Goal: Task Accomplishment & Management: Manage account settings

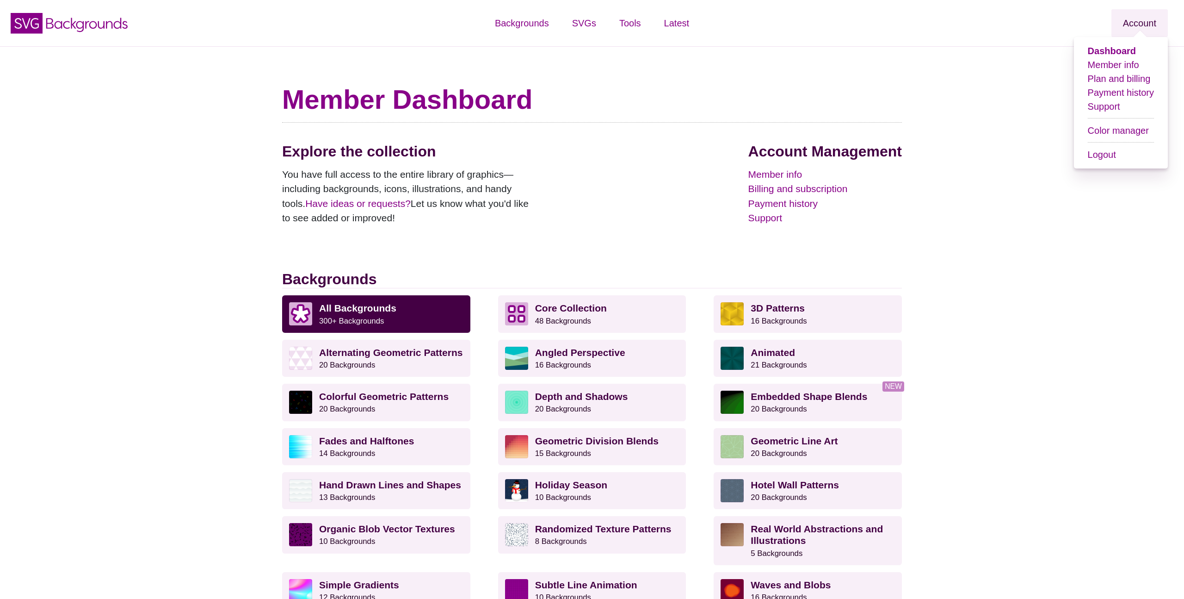
click at [1144, 23] on link "Account" at bounding box center [1139, 23] width 56 height 28
click at [1112, 64] on link "Member info" at bounding box center [1113, 65] width 51 height 10
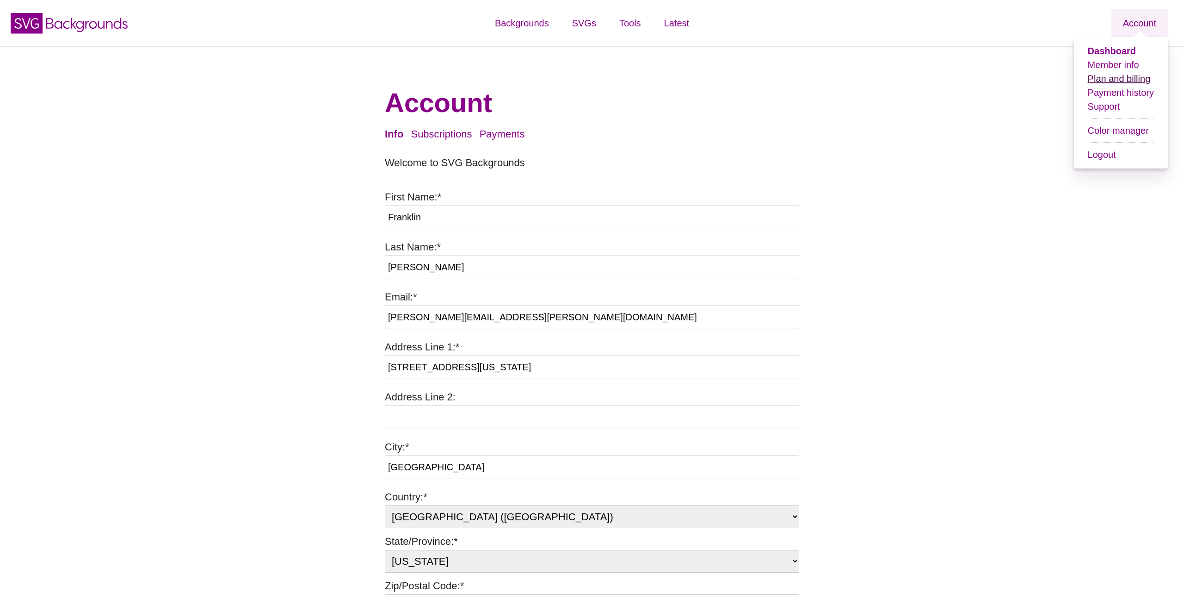
click at [1105, 75] on link "Plan and billing" at bounding box center [1119, 79] width 63 height 10
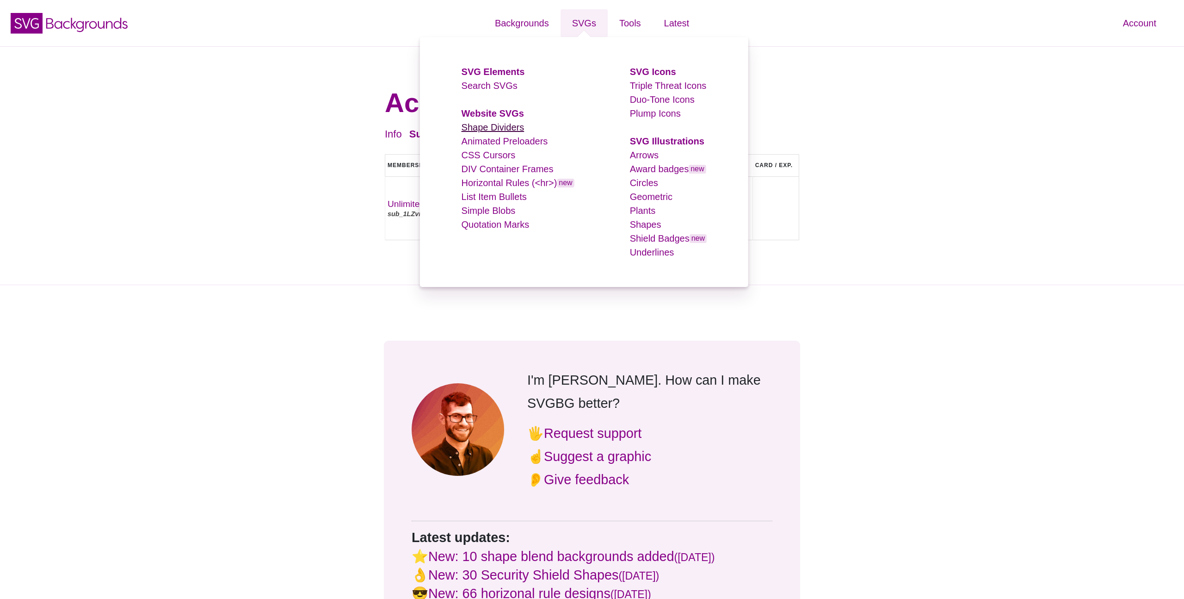
click at [499, 127] on link "Shape Dividers" at bounding box center [493, 127] width 63 height 10
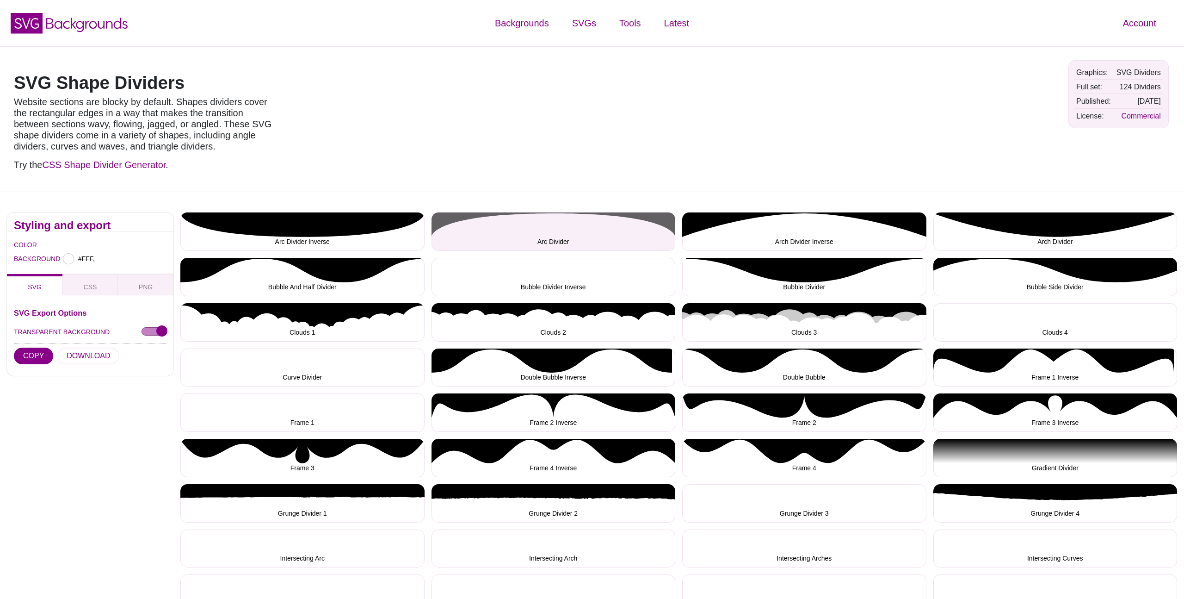
type input "#FFFFFF"
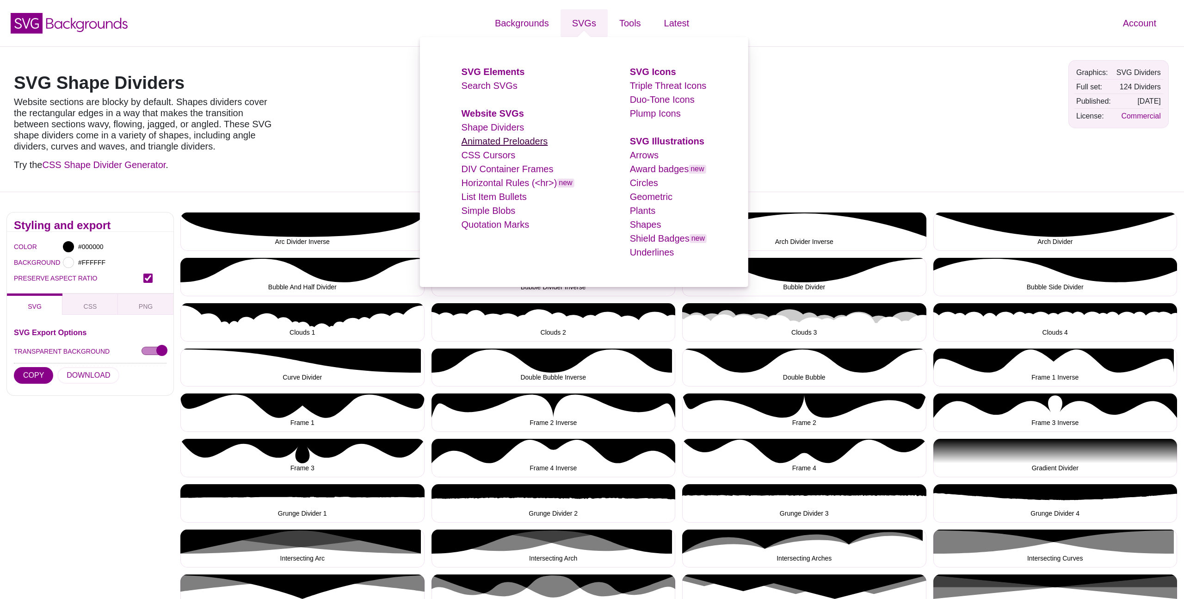
click at [500, 145] on link "Animated Preloaders" at bounding box center [505, 141] width 86 height 10
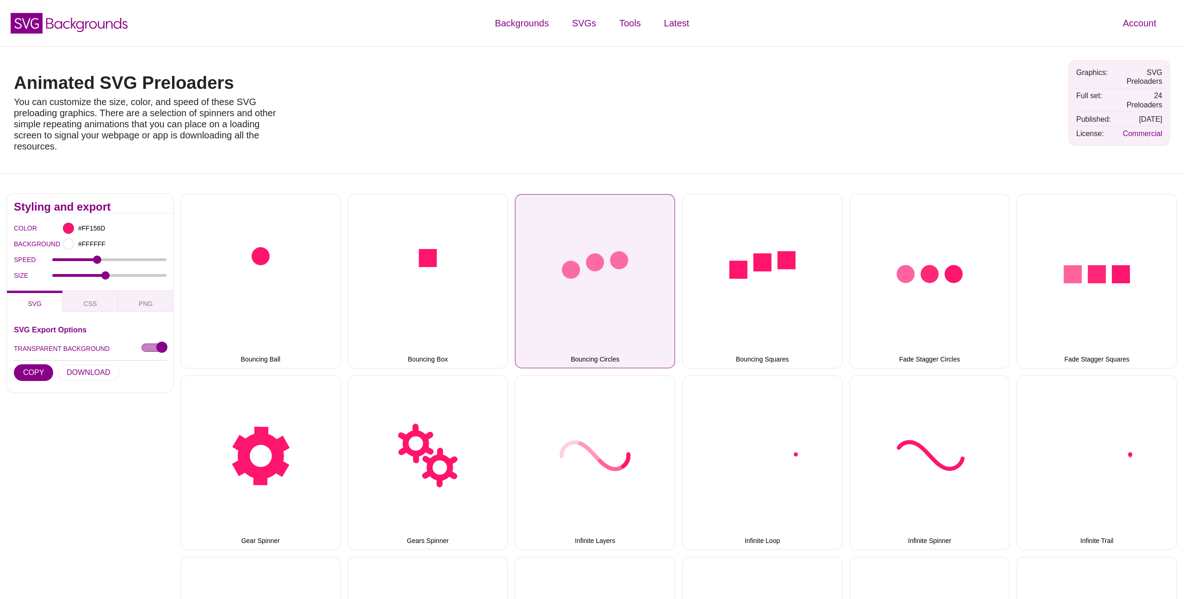
click at [614, 295] on button "Bouncing Circles" at bounding box center [595, 281] width 161 height 174
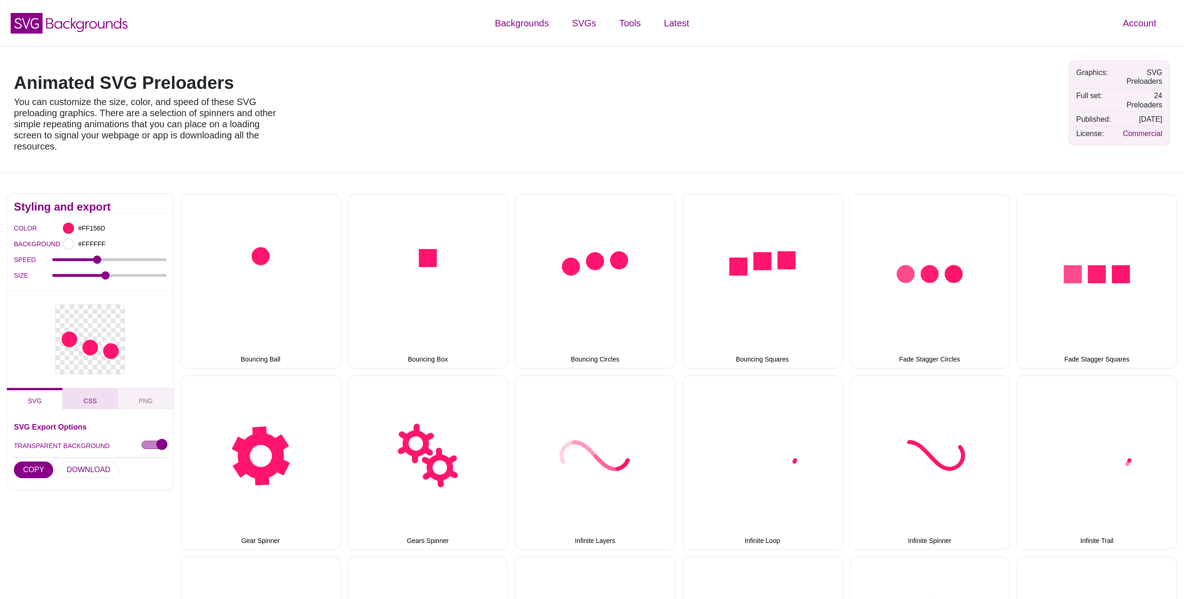
click at [97, 403] on button "CSS" at bounding box center [90, 398] width 56 height 21
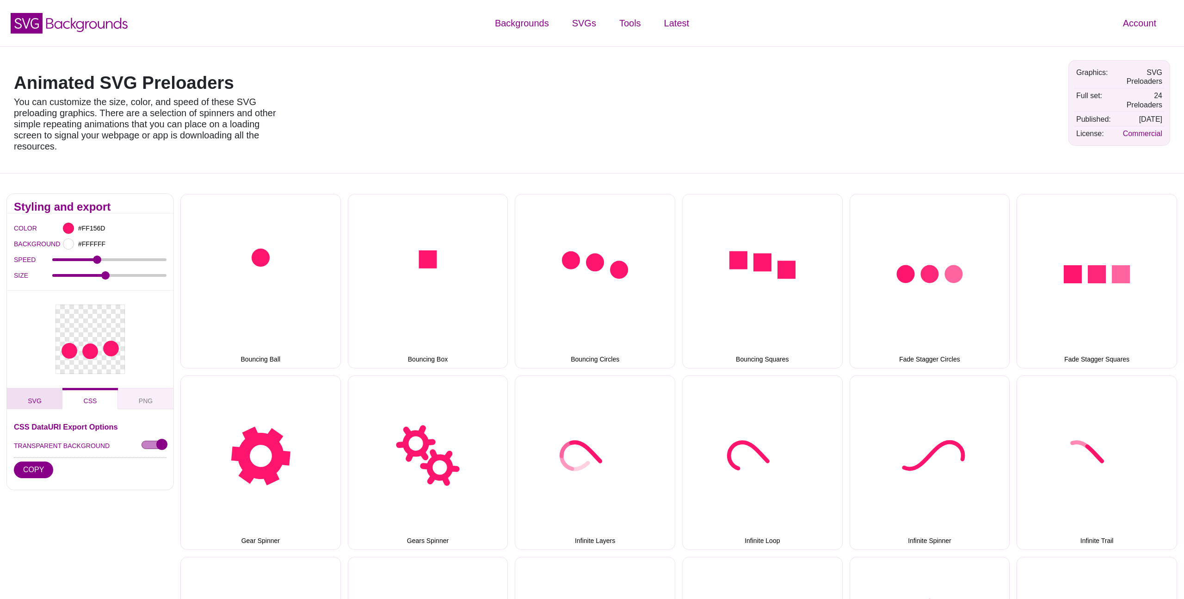
click at [56, 401] on button "SVG" at bounding box center [35, 398] width 56 height 21
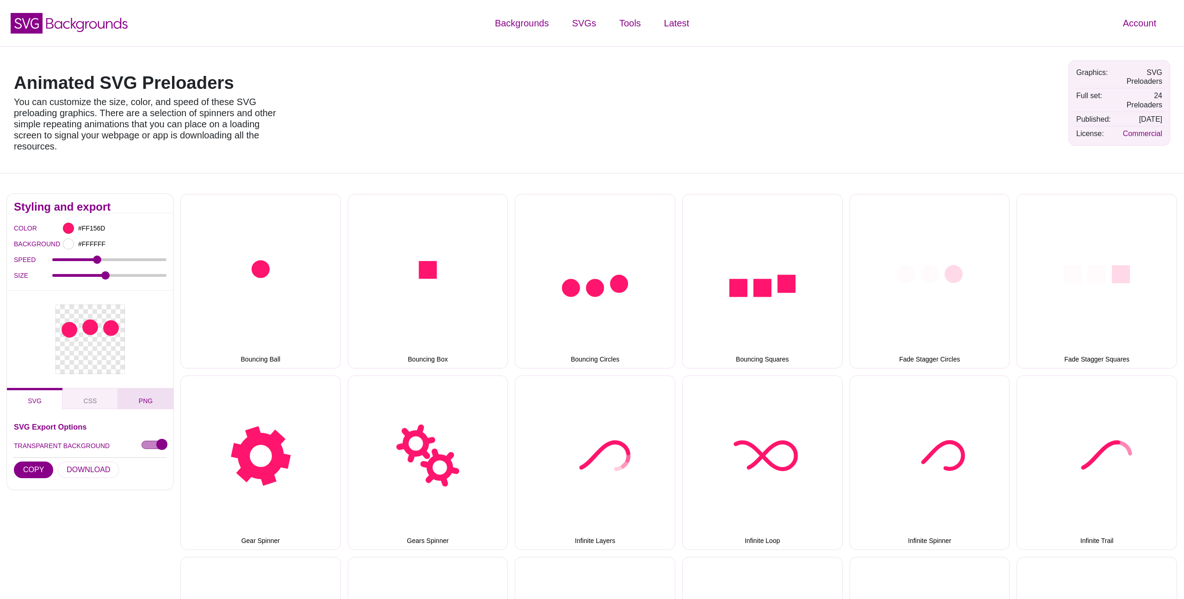
click at [149, 401] on span "PNG" at bounding box center [145, 400] width 21 height 10
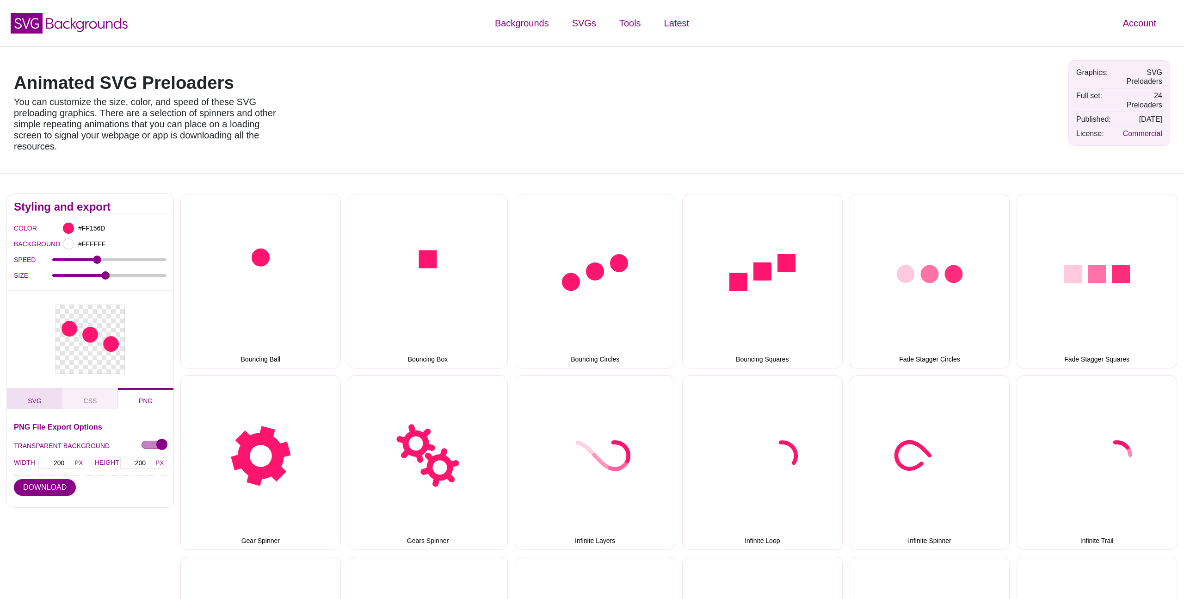
click at [48, 399] on button "SVG" at bounding box center [35, 398] width 56 height 21
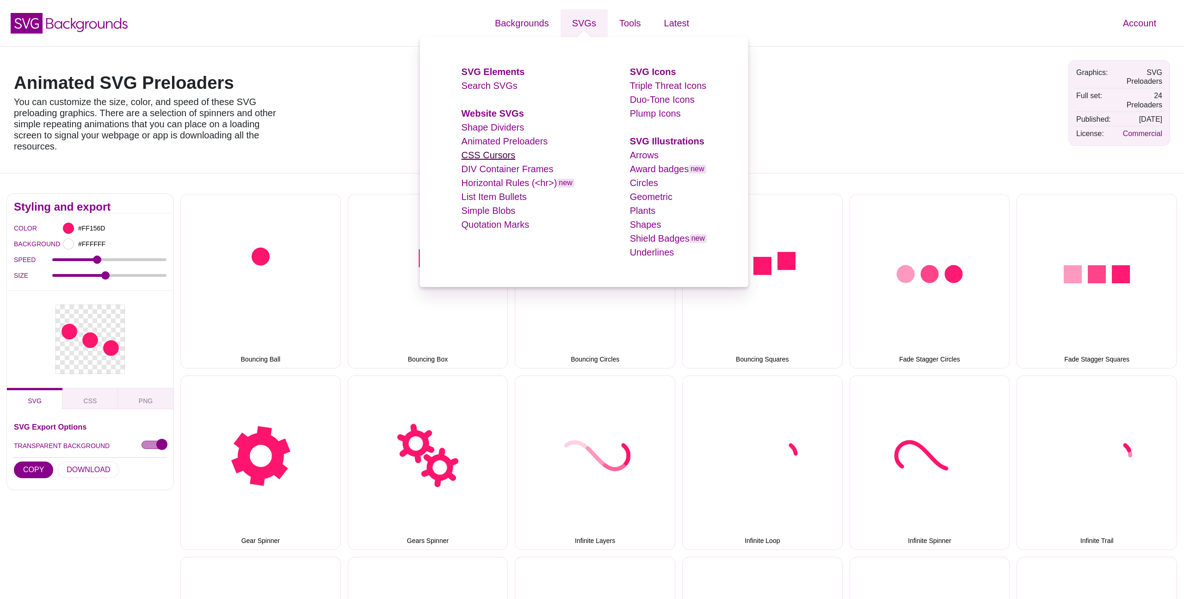
click at [497, 158] on link "CSS Cursors" at bounding box center [489, 155] width 54 height 10
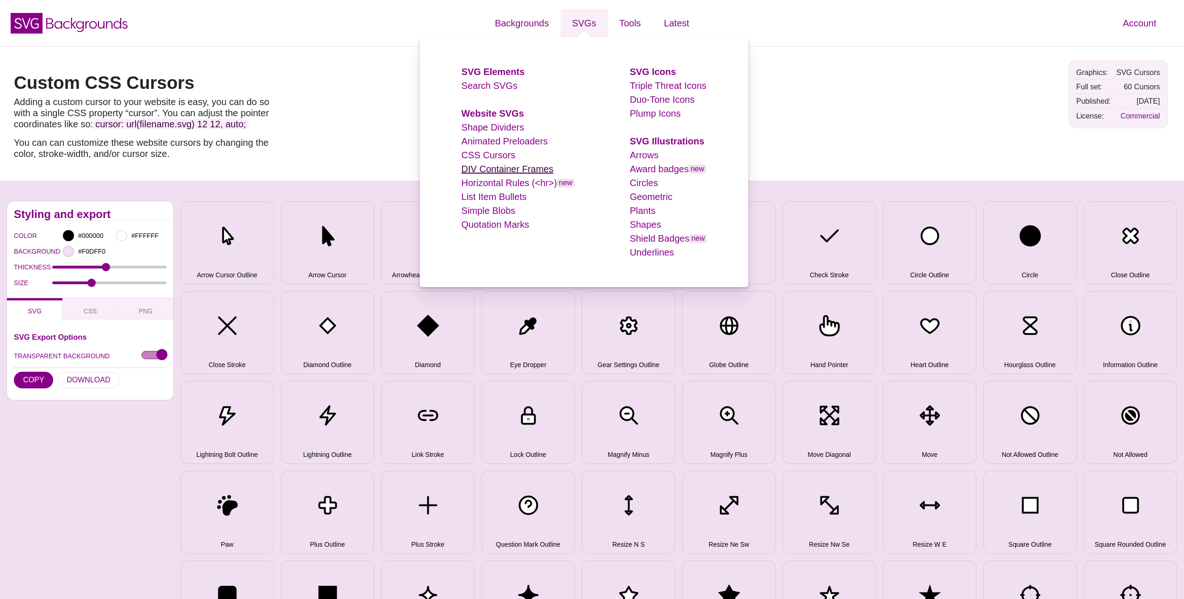
click at [506, 171] on link "DIV Container Frames" at bounding box center [508, 169] width 92 height 10
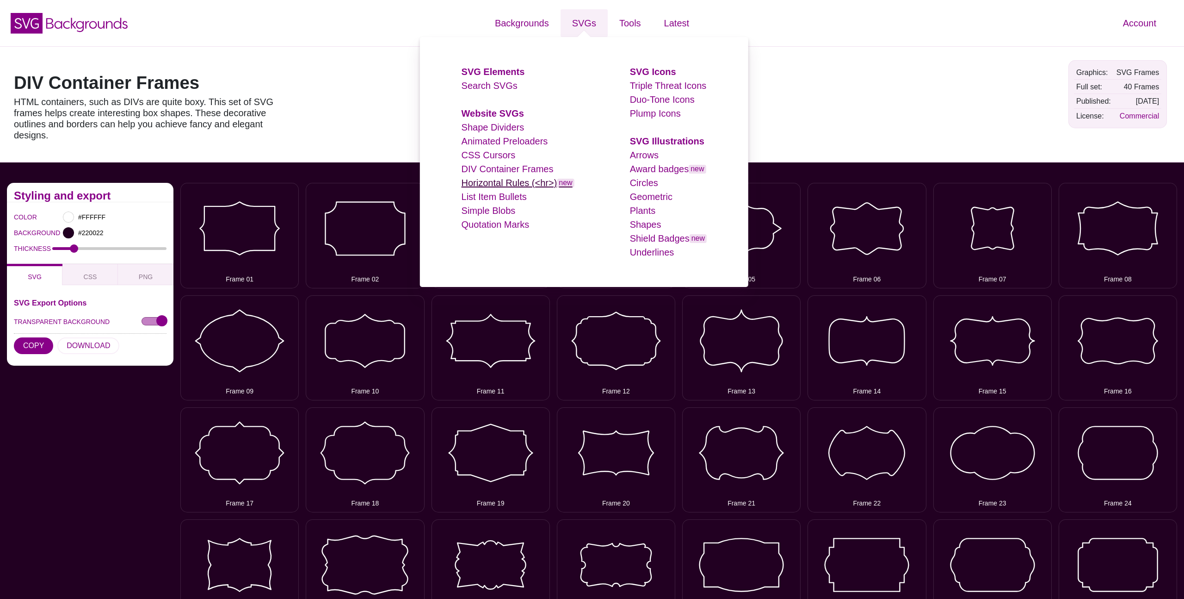
click at [503, 185] on link "Horizontal Rules (<hr>) new" at bounding box center [518, 183] width 113 height 10
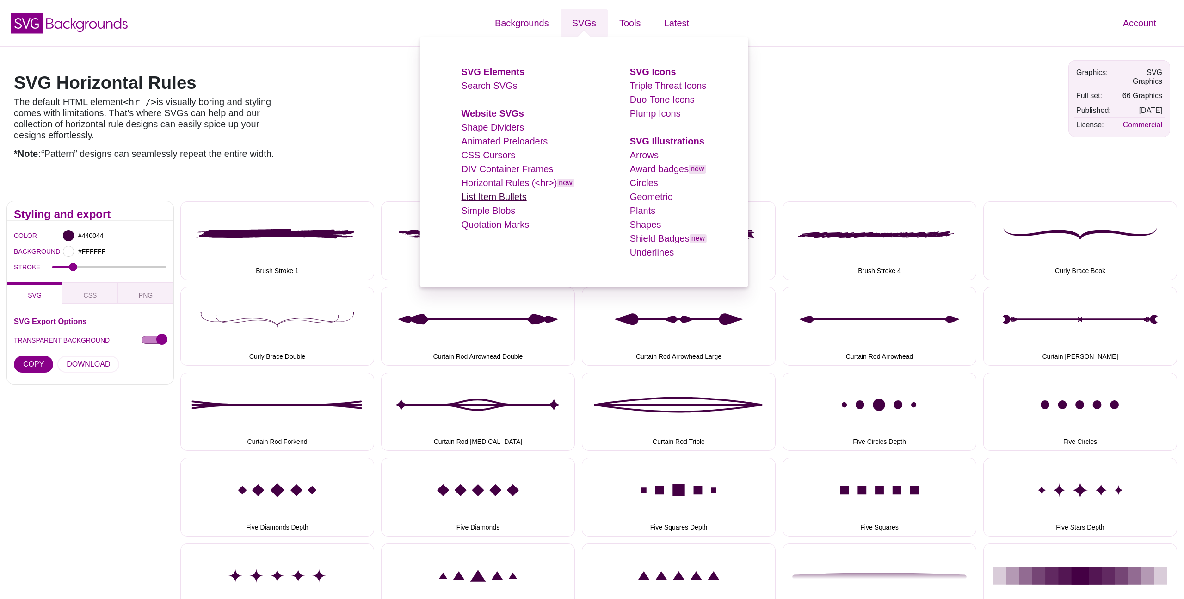
click at [495, 198] on link "List Item Bullets" at bounding box center [494, 196] width 65 height 10
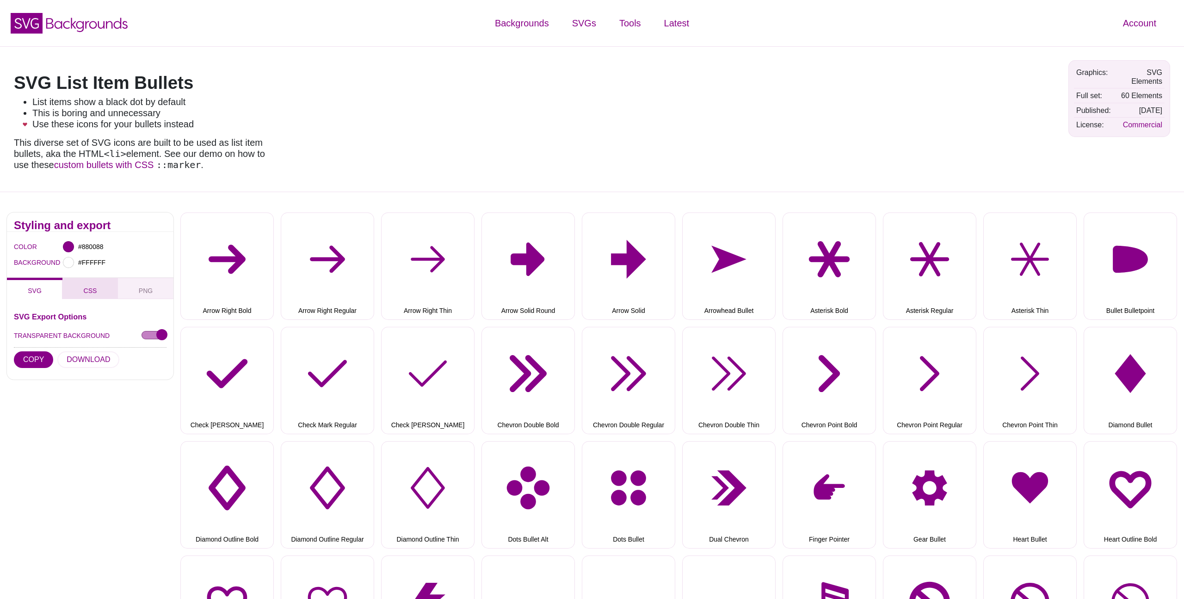
click at [86, 290] on span "CSS" at bounding box center [90, 290] width 21 height 10
click at [35, 293] on span "SVG" at bounding box center [34, 290] width 21 height 10
click at [93, 288] on span "CSS" at bounding box center [90, 290] width 21 height 10
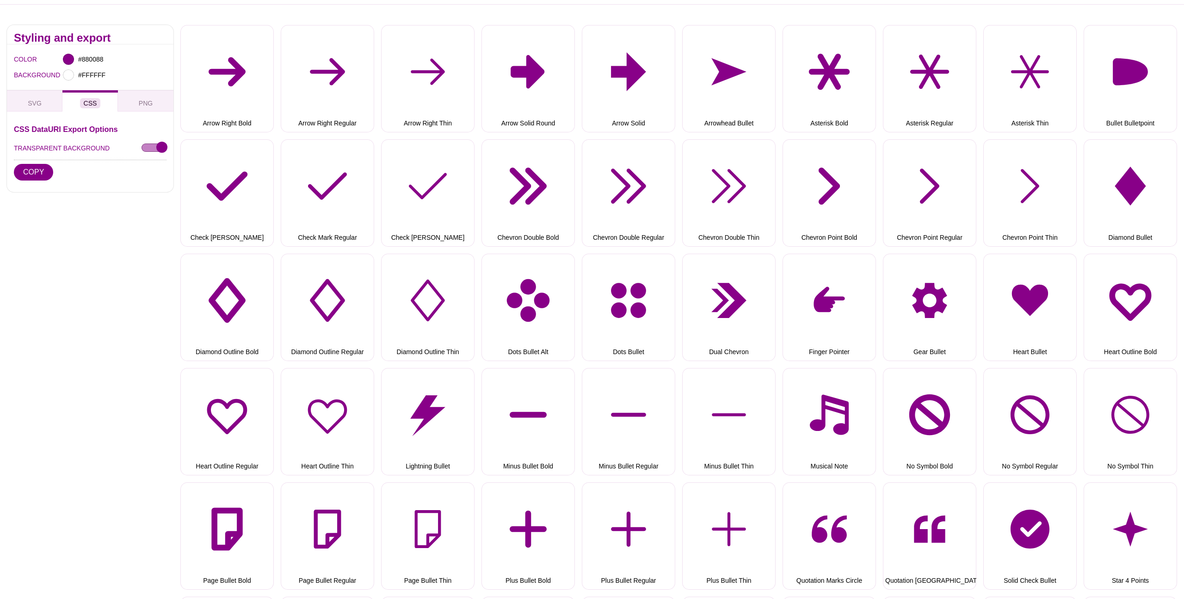
scroll to position [154, 0]
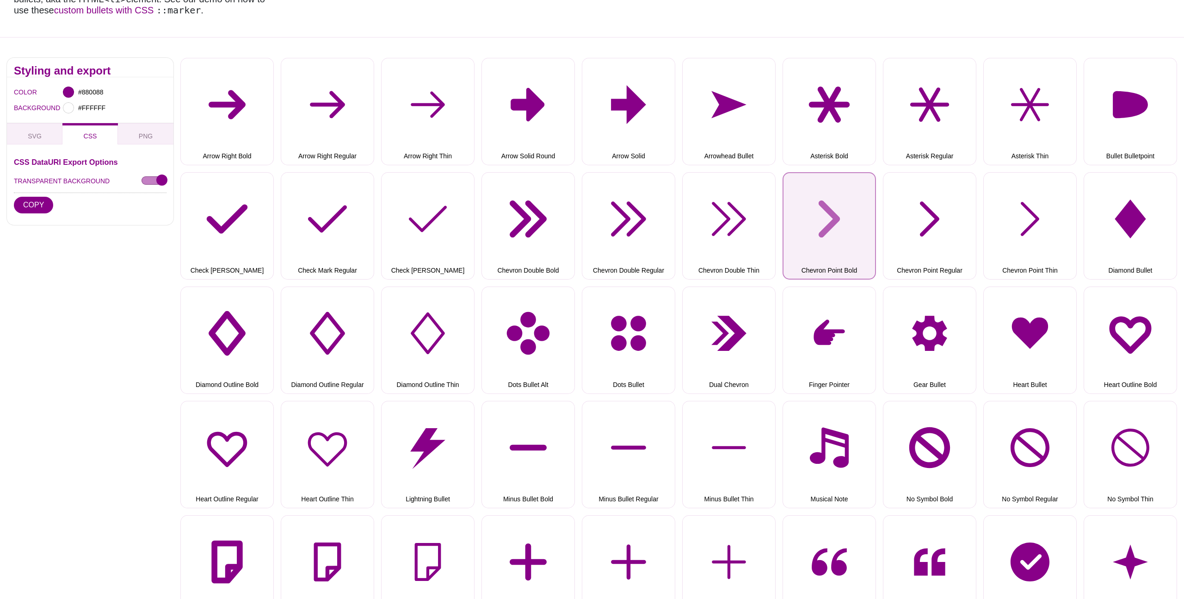
click at [870, 239] on button "Chevron Point Bold" at bounding box center [829, 225] width 93 height 107
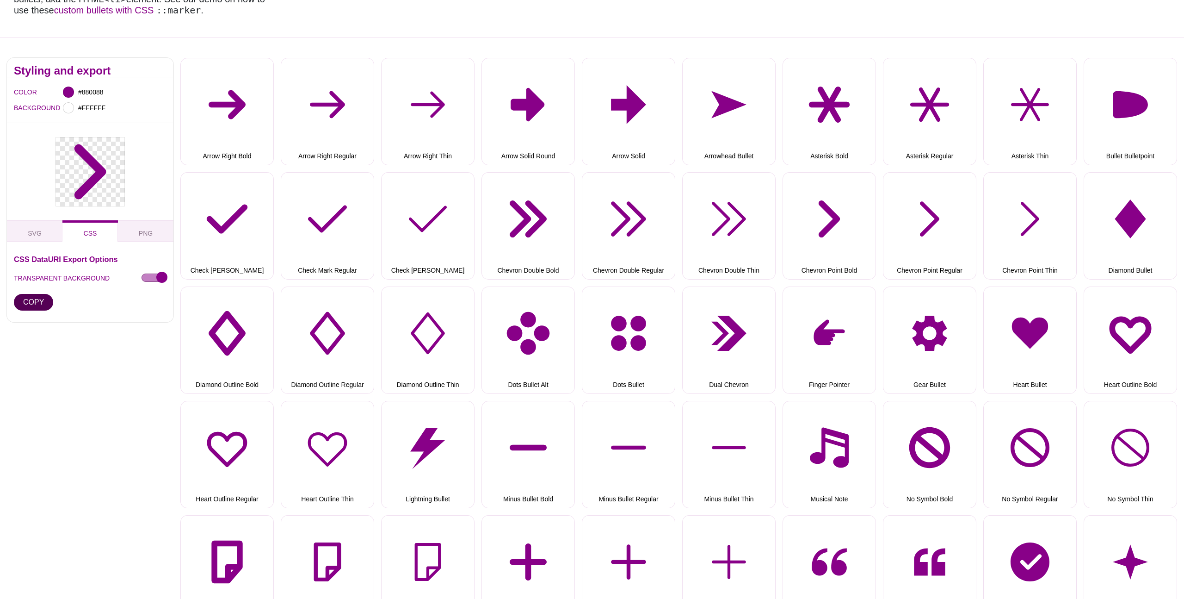
click at [42, 304] on button "COPY" at bounding box center [33, 302] width 39 height 17
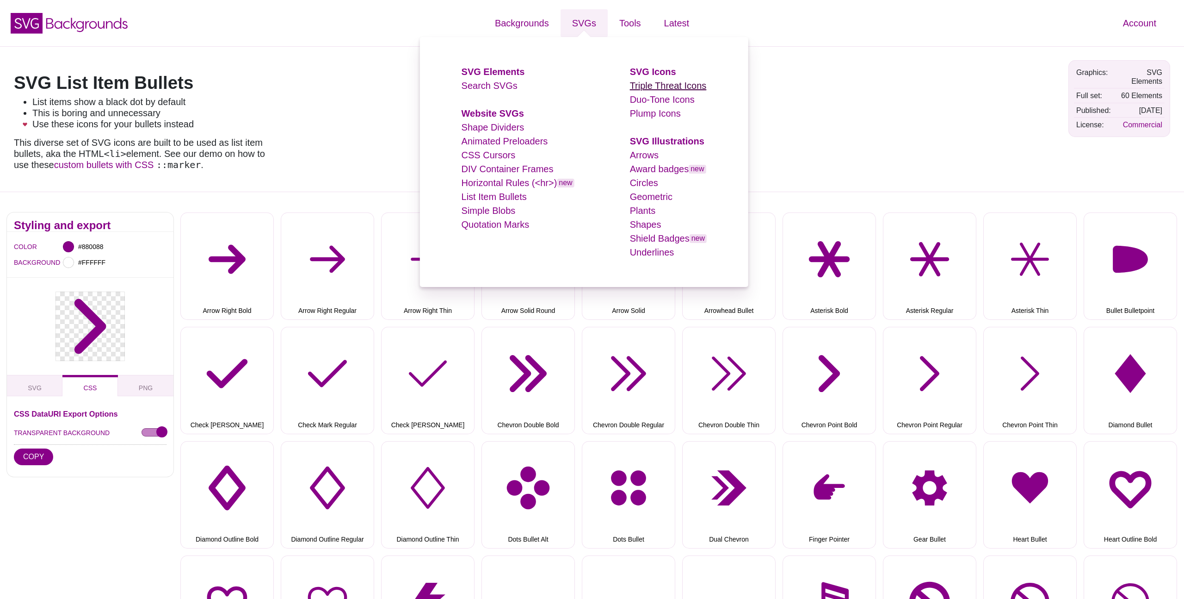
click at [661, 84] on link "Triple Threat Icons" at bounding box center [668, 85] width 77 height 10
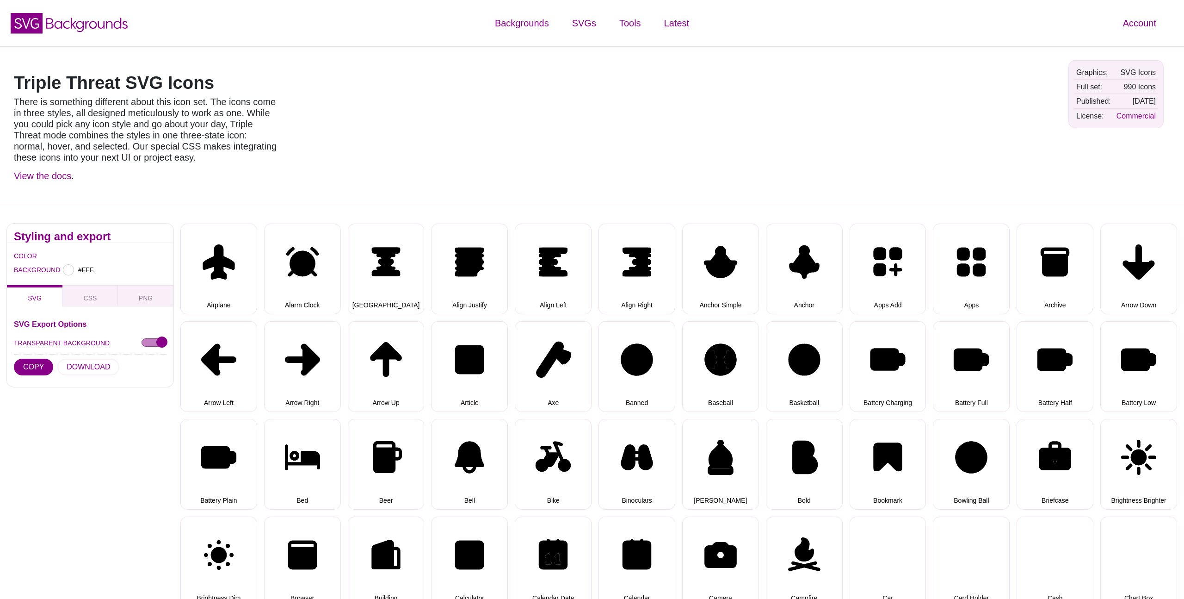
type input "#FFFFFF"
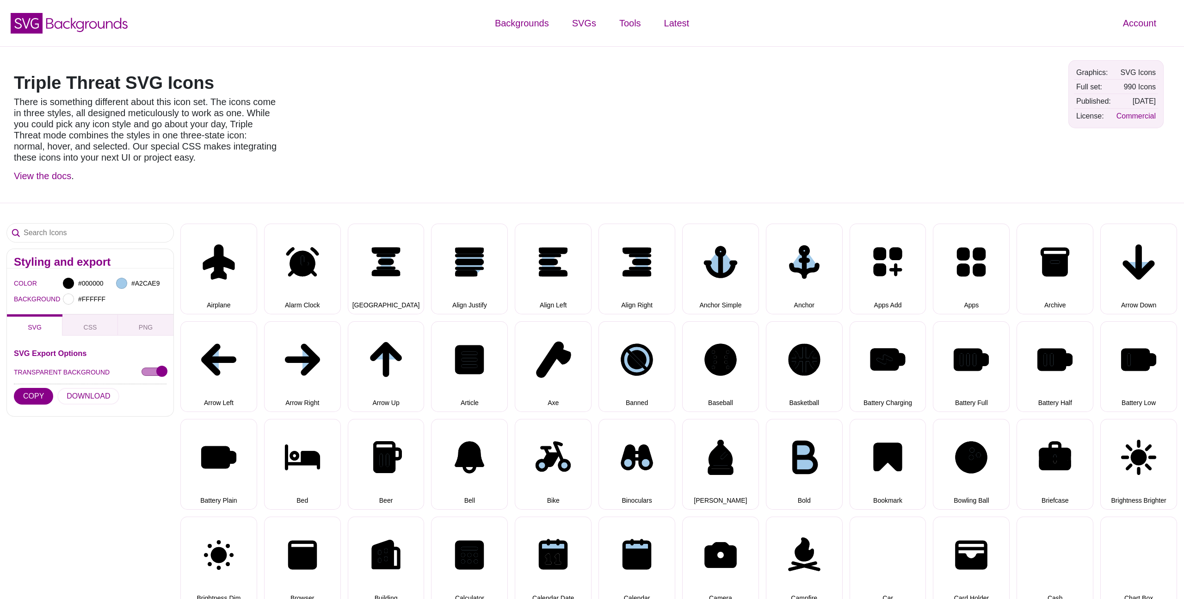
select select "triple threat"
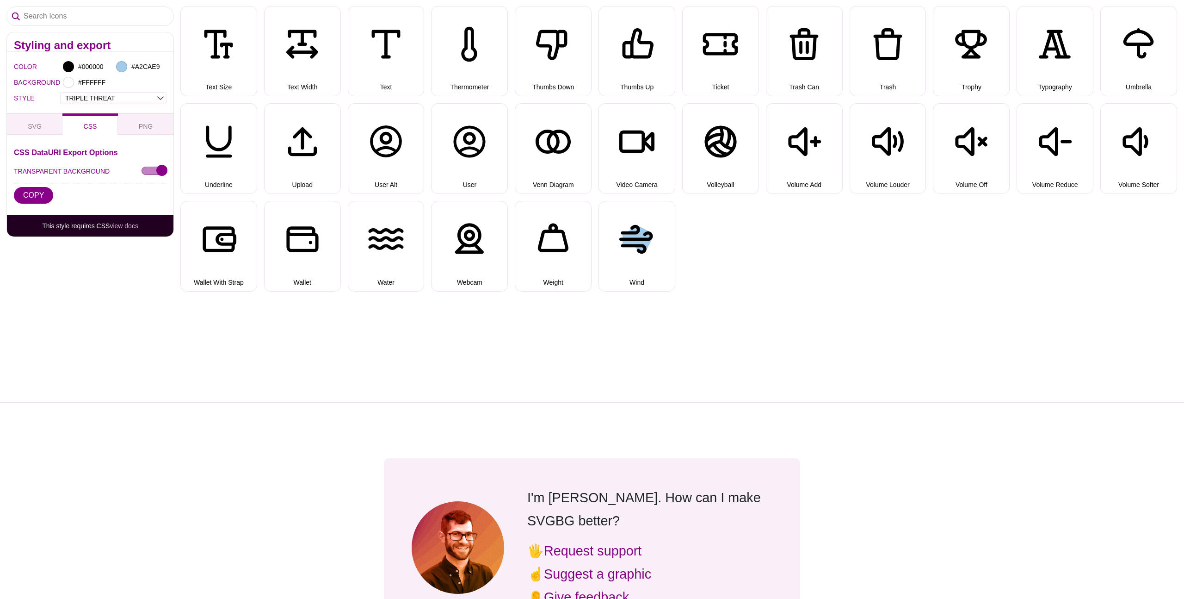
scroll to position [2632, 0]
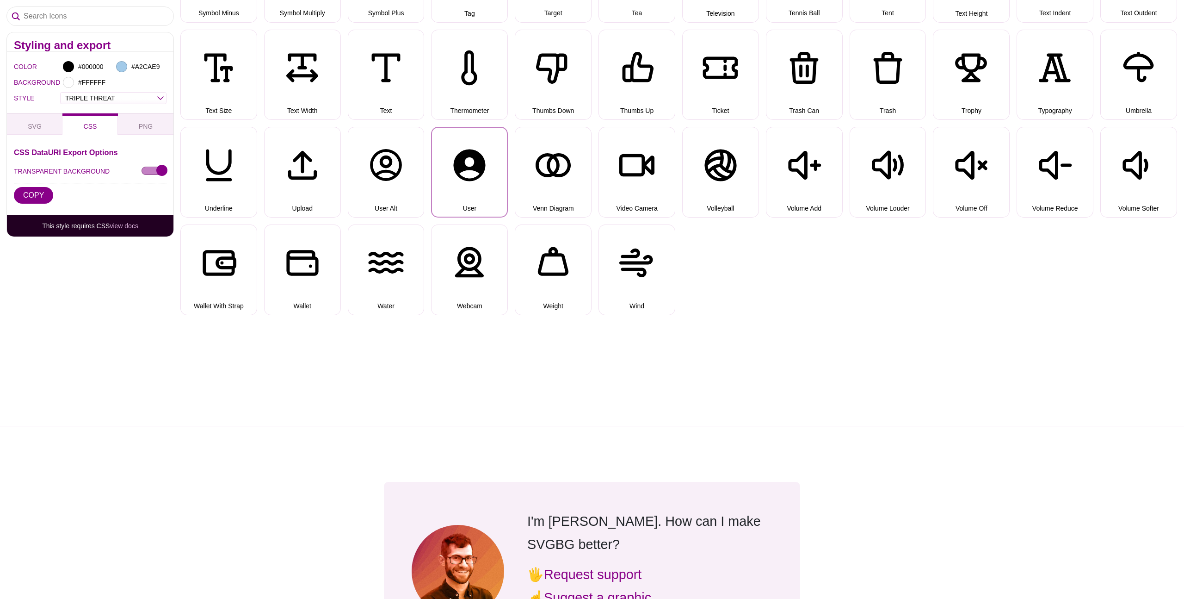
click at [486, 179] on button "User" at bounding box center [469, 172] width 77 height 91
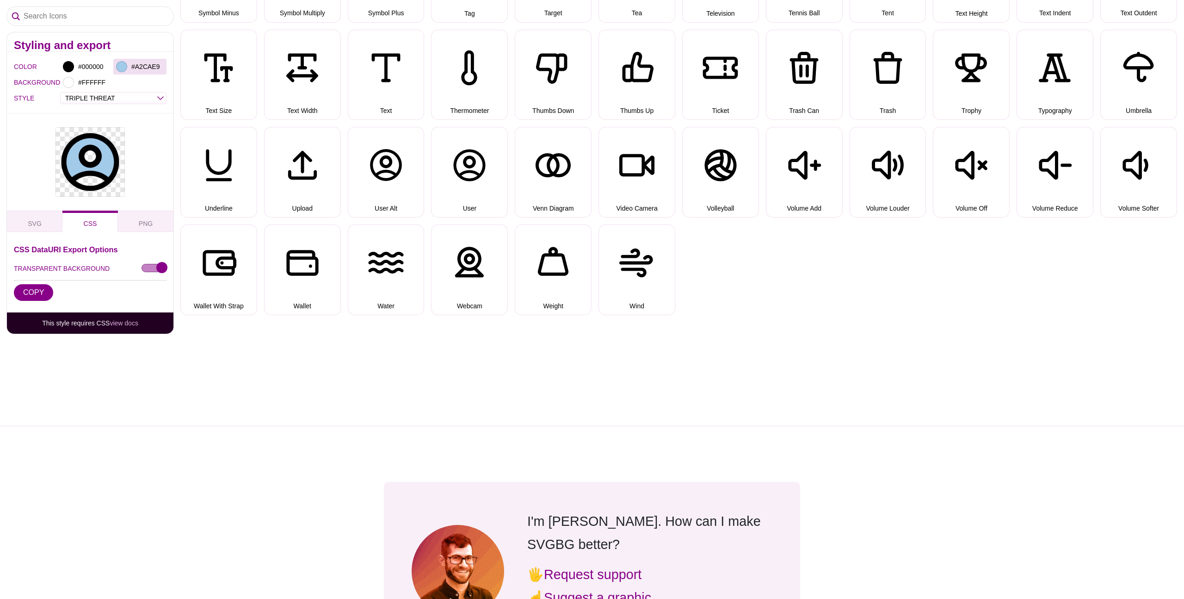
click at [123, 66] on div at bounding box center [121, 66] width 11 height 11
drag, startPoint x: 266, startPoint y: 134, endPoint x: 392, endPoint y: 188, distance: 136.5
drag, startPoint x: 288, startPoint y: 165, endPoint x: 306, endPoint y: 180, distance: 23.6
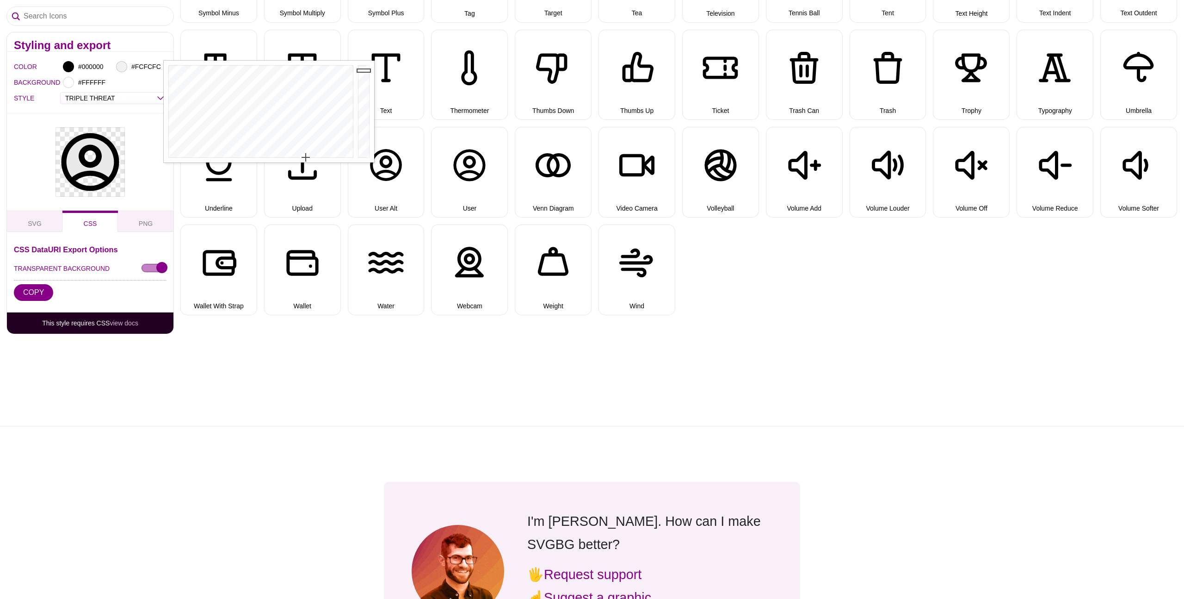
type input "#FFFFFF"
drag, startPoint x: 365, startPoint y: 70, endPoint x: 365, endPoint y: 61, distance: 9.3
click at [365, 61] on div at bounding box center [365, 112] width 19 height 102
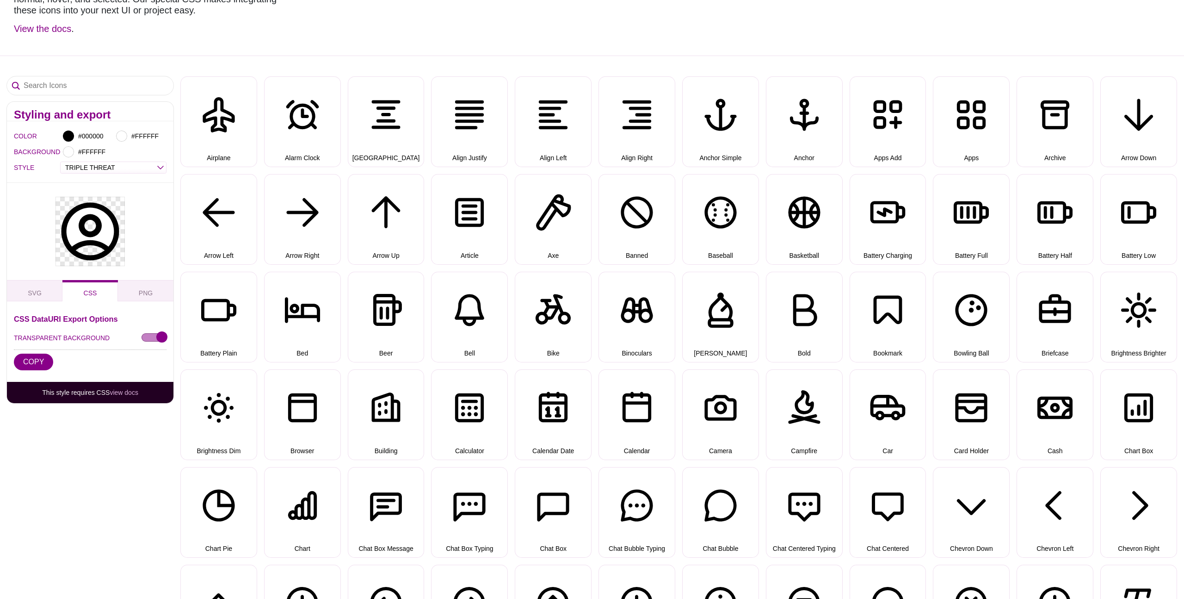
scroll to position [0, 0]
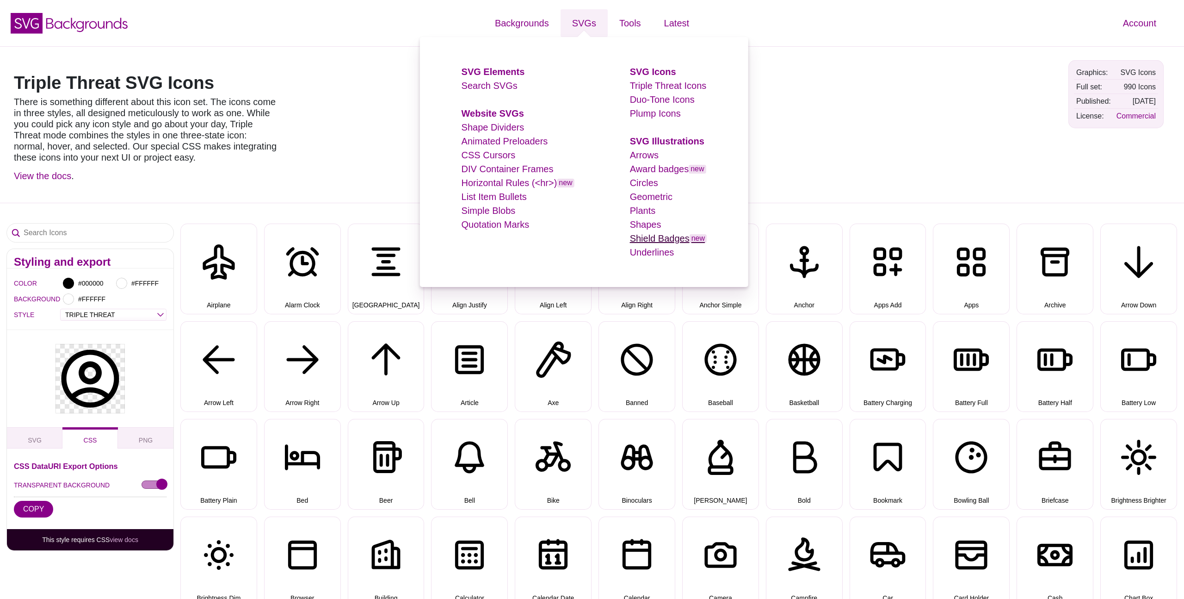
click at [655, 243] on link "Shield Badges new" at bounding box center [668, 238] width 77 height 10
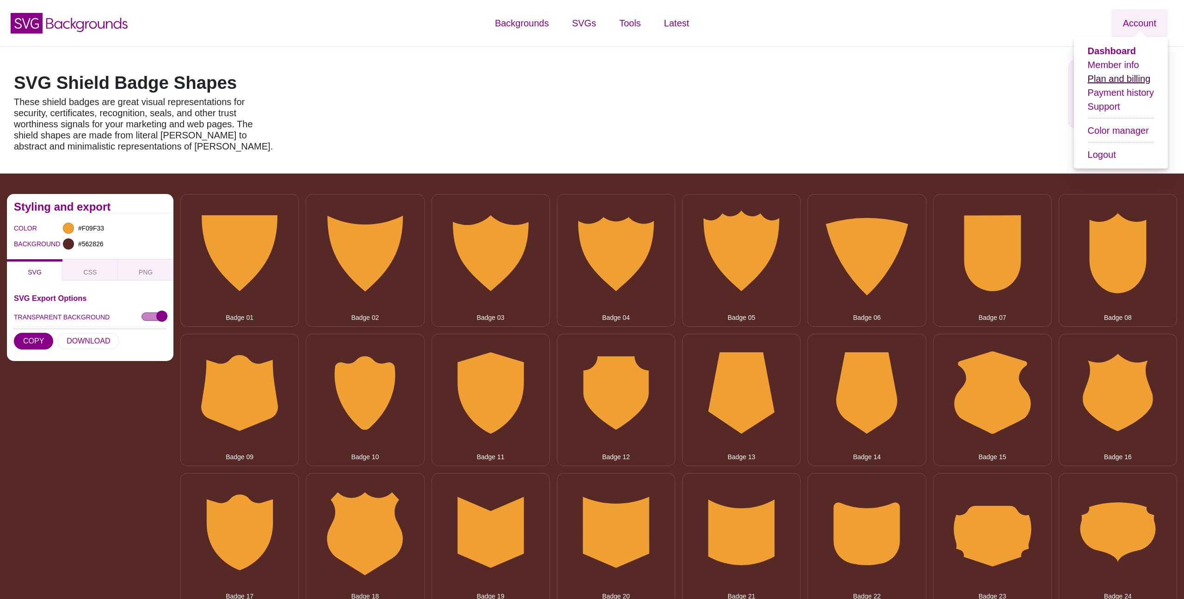
click at [1116, 77] on link "Plan and billing" at bounding box center [1119, 79] width 63 height 10
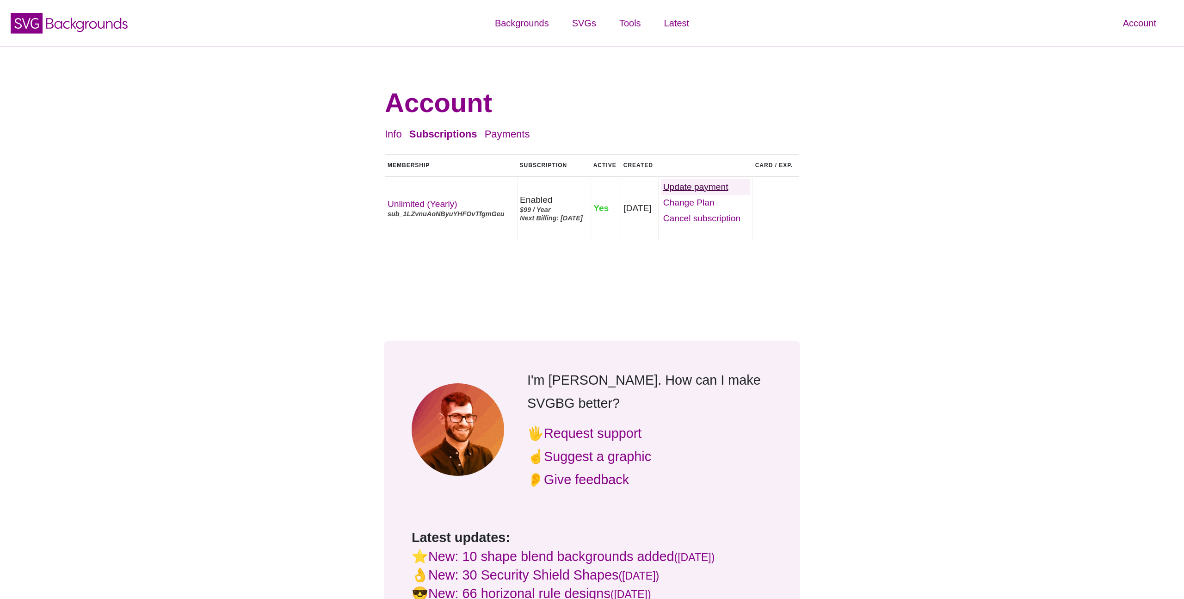
click at [715, 195] on link "Update" at bounding box center [705, 187] width 89 height 16
click at [730, 226] on link "Cancel" at bounding box center [705, 218] width 89 height 16
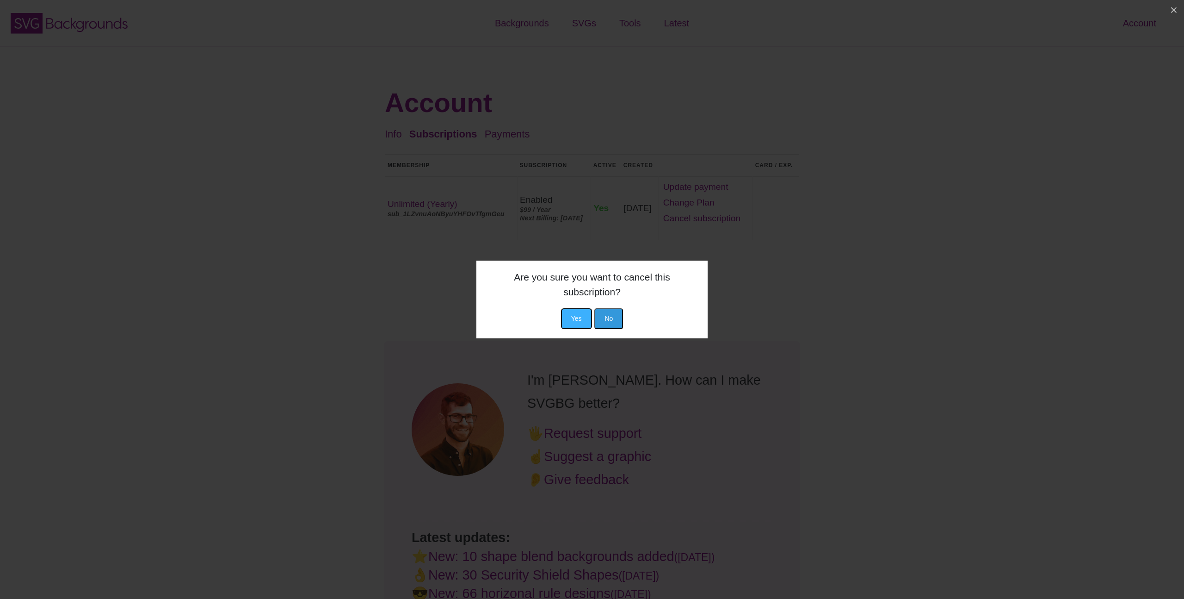
click at [577, 313] on button "Yes" at bounding box center [576, 318] width 31 height 21
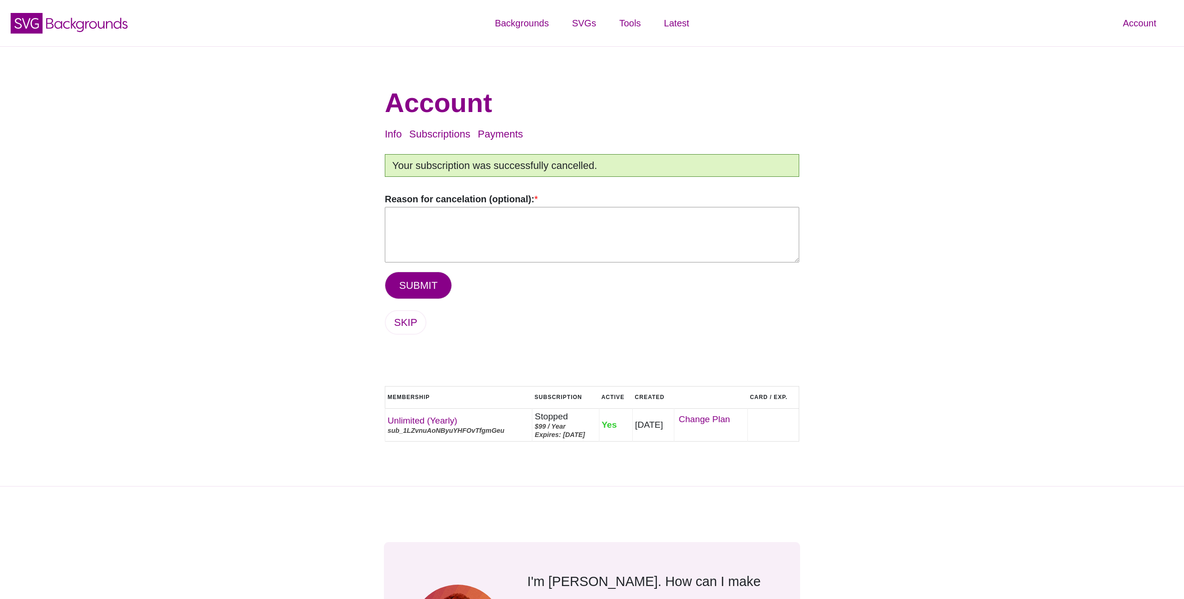
click at [475, 233] on textarea "Reason for cancelation (optional): *" at bounding box center [592, 235] width 414 height 56
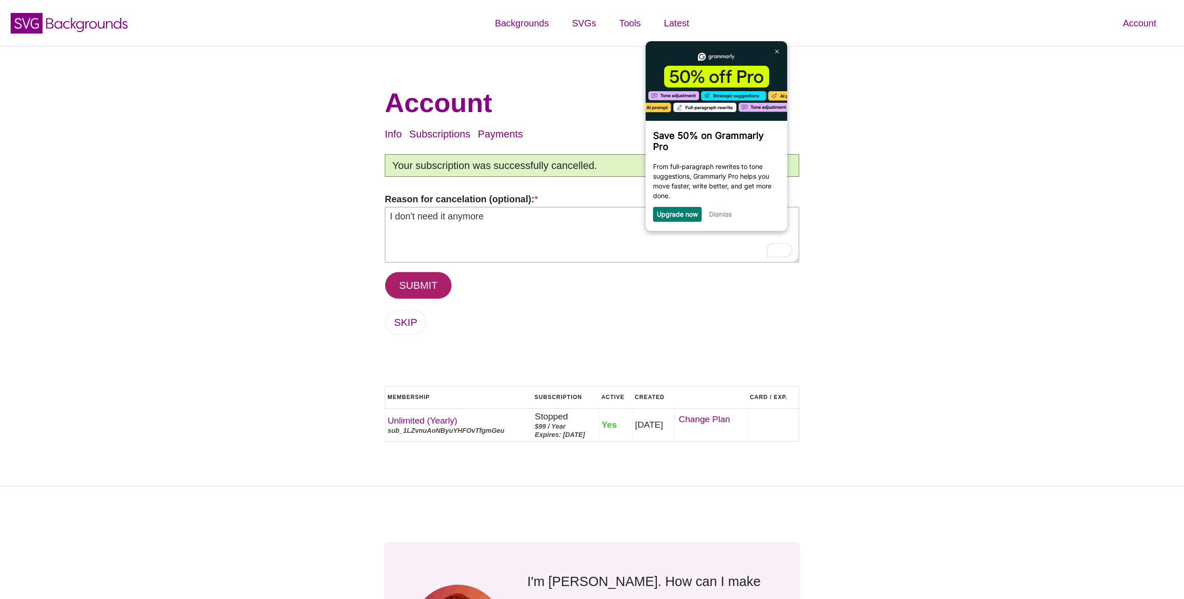
type textarea "I don't need it anymore"
click at [430, 284] on button "SUBMIT" at bounding box center [418, 285] width 67 height 27
